Goal: Check status: Check status

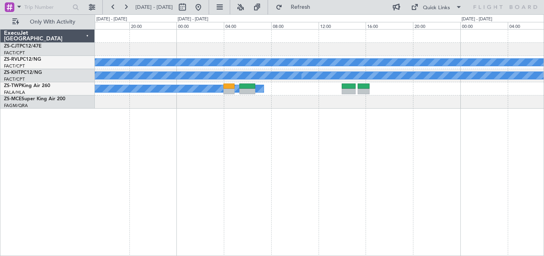
click at [145, 143] on div "A/C Booked A/C Booked A/C Booked A/C Unavailable FACT 11:30 Z FALA 14:30 Z - - …" at bounding box center [320, 142] width 450 height 226
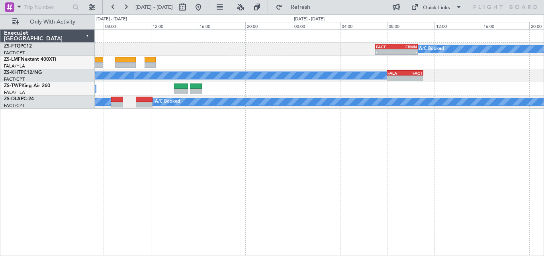
click at [204, 124] on div "- - FACT 07:00 Z FBMN 10:35 Z A/C Booked A/C Booked A/C Unavailable - - FALA 08…" at bounding box center [320, 142] width 450 height 226
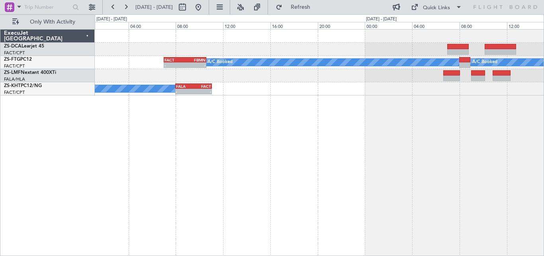
click at [303, 126] on div "- - FACT 07:00 Z FBMN 10:35 Z A/C Booked A/C Booked A/C Booked - - FALA 08:00 Z…" at bounding box center [320, 142] width 450 height 226
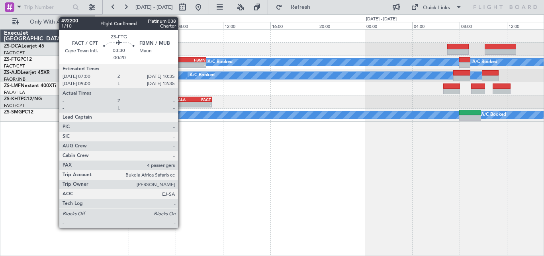
click at [182, 63] on div "-" at bounding box center [175, 65] width 20 height 5
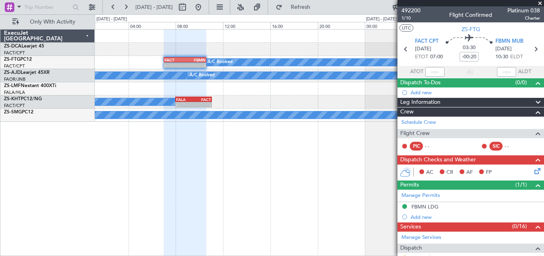
click at [541, 3] on span at bounding box center [541, 3] width 8 height 7
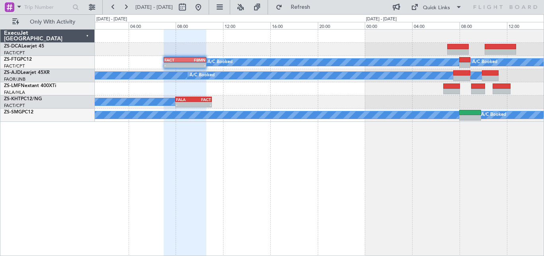
type input "0"
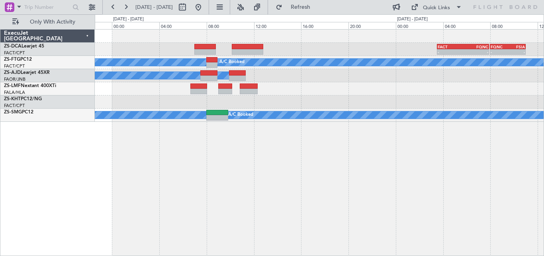
click at [155, 122] on div "FACT 03:30 Z FQNC 07:55 Z - - - - FQNC 08:00 Z FSIA 11:00 Z A/C Booked A/C Book…" at bounding box center [320, 142] width 450 height 226
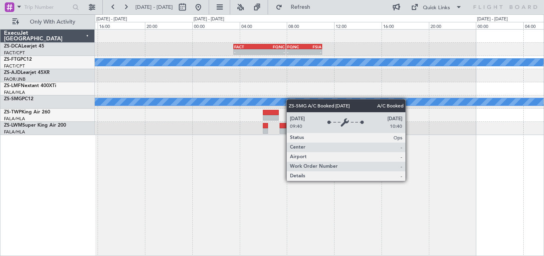
click at [276, 102] on div "FACT 03:30 Z FQNC 07:55 Z - - - - FQNC 08:00 Z FSIA 11:00 Z - - FSIA 05:50 Z FQ…" at bounding box center [319, 81] width 449 height 105
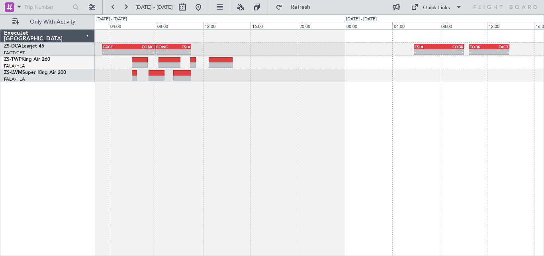
click at [248, 146] on div "FACT 03:30 Z FQNC 07:55 Z - - - - FQNC 08:00 Z FSIA 11:00 Z - - FSIA 05:50 Z FQ…" at bounding box center [320, 142] width 450 height 226
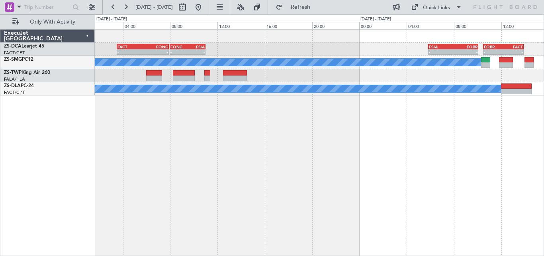
click at [434, 108] on div "- - FSIA 05:50 Z FQBR 10:05 Z - - FQBR 10:30 Z FACT 13:55 Z - - FQNC 08:00 Z FS…" at bounding box center [320, 142] width 450 height 226
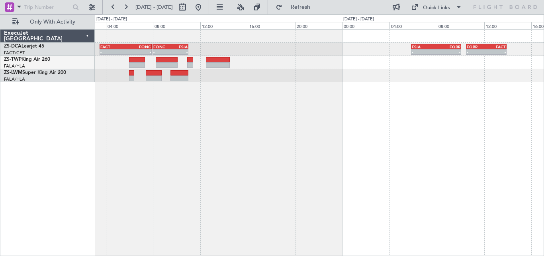
click at [180, 129] on div "- - FQNC 08:00 Z FSIA 11:00 Z FACT 03:30 Z FQNC 07:55 Z - - - - FSIA 05:50 Z FQ…" at bounding box center [320, 142] width 450 height 226
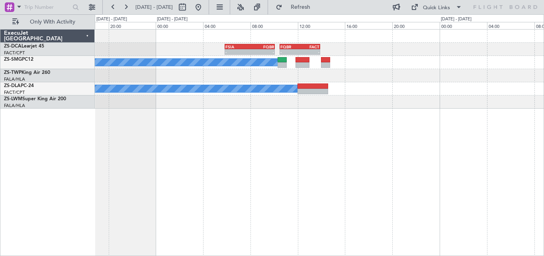
click at [269, 102] on div "- - FSIA 05:50 Z FQBR 10:05 Z - - FQBR 10:30 Z FACT 13:55 Z FQNC 08:00 Z FSIA 1…" at bounding box center [319, 68] width 449 height 79
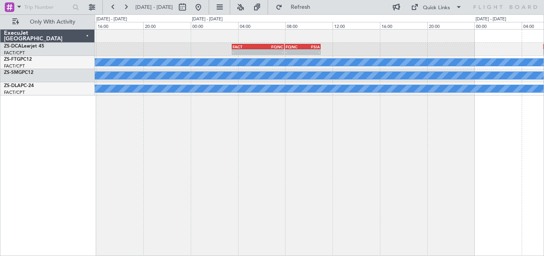
click at [507, 145] on div "- - FSIA 05:50 Z FQBR 10:05 Z - - FQNC 08:00 Z FSIA 11:00 Z FACT 03:30 Z FQNC 0…" at bounding box center [320, 142] width 450 height 226
click at [544, 151] on div "- - FSIA 05:50 Z FQBR 10:05 Z - - FQNC 08:00 Z FSIA 11:00 Z FACT 03:30 Z FQNC 0…" at bounding box center [272, 134] width 544 height 241
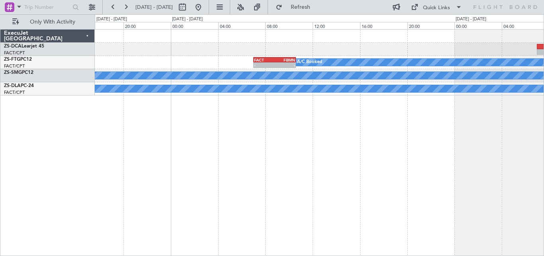
click at [424, 119] on div "A/C Booked FACT 07:00 Z FBMN 10:35 Z - - A/C Booked A/C Booked A/C Booked A/C B…" at bounding box center [320, 142] width 450 height 226
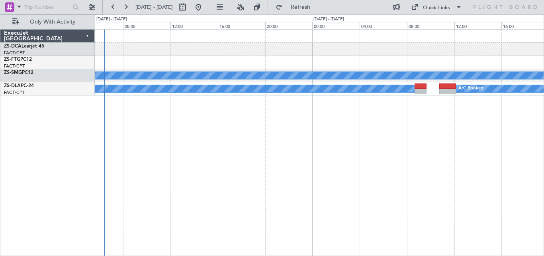
click at [478, 106] on div "A/C Booked A/C Booked A/C Booked" at bounding box center [320, 142] width 450 height 226
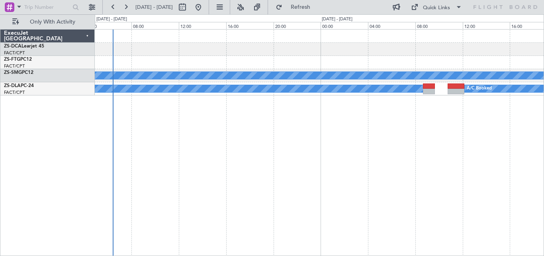
click at [326, 112] on div "A/C Booked A/C Booked A/C Booked" at bounding box center [320, 142] width 450 height 226
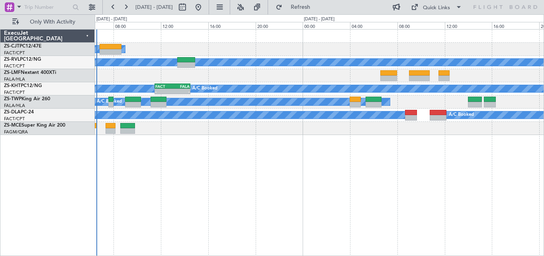
click at [226, 149] on div "A/C Booked A/C Booked A/C Unavailable A/C Booked - - FACT 11:30 Z FALA 14:30 Z …" at bounding box center [320, 142] width 450 height 226
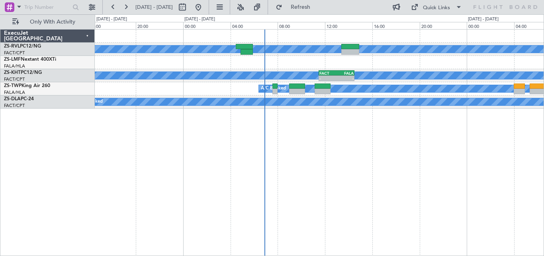
click at [470, 159] on div "A/C Booked A/C Booked A/C Unavailable - - FACT 11:30 Z FALA 14:30 Z A/C Booked …" at bounding box center [320, 142] width 450 height 226
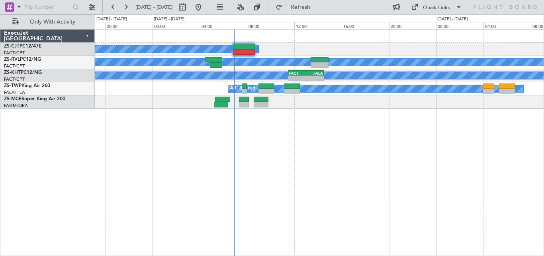
click at [404, 166] on div "A/C Booked A/C Booked A/C Booked A/C Unavailable - - FACT 11:30 Z FALA 14:30 Z …" at bounding box center [320, 142] width 450 height 226
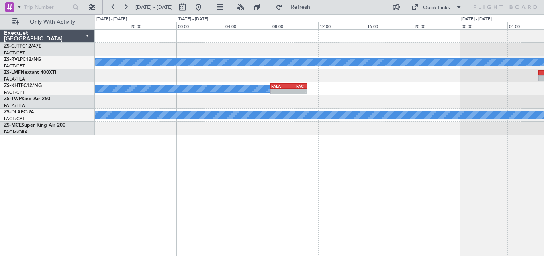
click at [1, 255] on html "[DATE] - [DATE] Refresh Quick Links Only With Activity A/C Booked A/C Booked - …" at bounding box center [272, 128] width 544 height 256
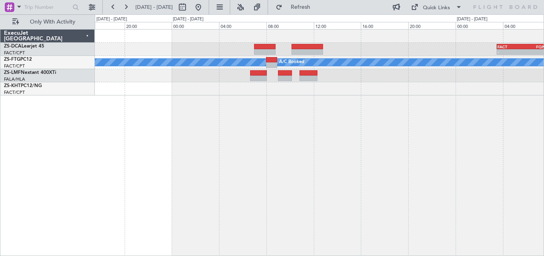
click at [17, 255] on html "[DATE] - [DATE] Refresh Quick Links Only With Activity FACT 03:30 Z FQNC 07:55 …" at bounding box center [272, 128] width 544 height 256
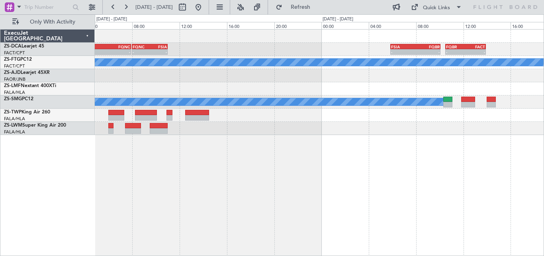
click at [24, 255] on html "[DATE] - [DATE] Refresh Quick Links Only With Activity FACT 03:30 Z FQNC 07:55 …" at bounding box center [272, 128] width 544 height 256
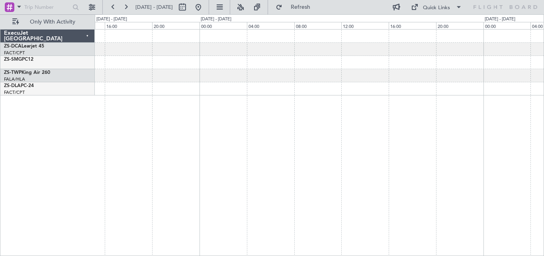
click at [196, 255] on html "[DATE] - [DATE] Refresh Quick Links Only With Activity - - FSIA 05:50 Z FQBR 10…" at bounding box center [272, 128] width 544 height 256
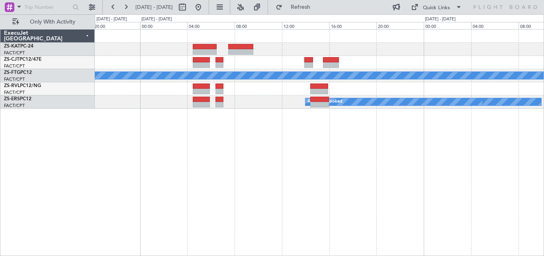
click at [108, 255] on html "[DATE] - [DATE] Refresh Quick Links Only With Activity A/C Booked A/C Booked A/…" at bounding box center [272, 128] width 544 height 256
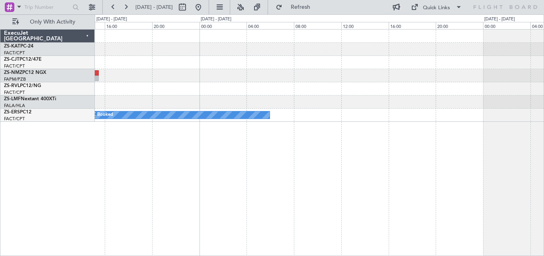
click at [69, 255] on html "[DATE] - [DATE] Refresh Quick Links Only With Activity HTGW 06:50 Z FVFA 09:45 …" at bounding box center [272, 128] width 544 height 256
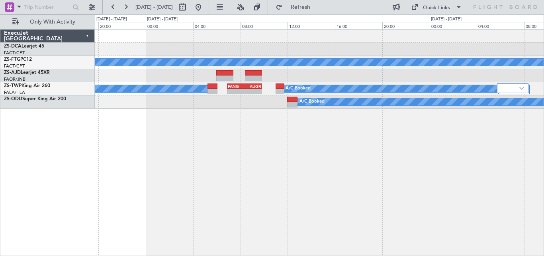
click at [203, 255] on html "[DATE] - [DATE] Refresh Quick Links Only With Activity A/C Booked A/C Booked - …" at bounding box center [272, 128] width 544 height 256
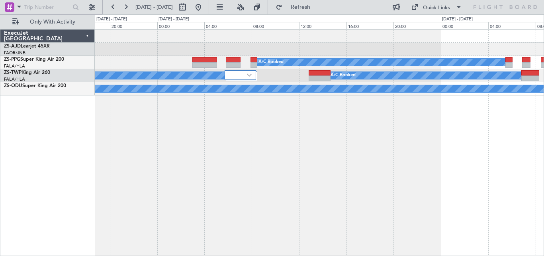
click at [238, 255] on html "[DATE] - [DATE] Refresh Quick Links Only With Activity A/C Booked A/C Booked A/…" at bounding box center [272, 128] width 544 height 256
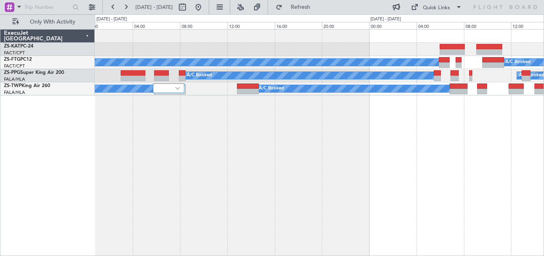
click at [269, 255] on html "[DATE] - [DATE] Refresh Quick Links Only With Activity A/C Booked A/C Booked A/…" at bounding box center [272, 128] width 544 height 256
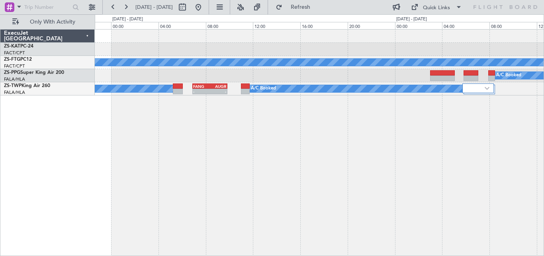
click at [526, 145] on div "A/C Booked A/C Booked A/C Booked A/C Booked FANG 06:55 Z AUGR 09:50 Z - - A/C B…" at bounding box center [320, 142] width 450 height 226
click at [544, 156] on div "A/C Booked A/C Booked A/C Booked A/C Booked FANG 06:55 Z AUGR 09:50 Z - - A/C B…" at bounding box center [272, 134] width 544 height 241
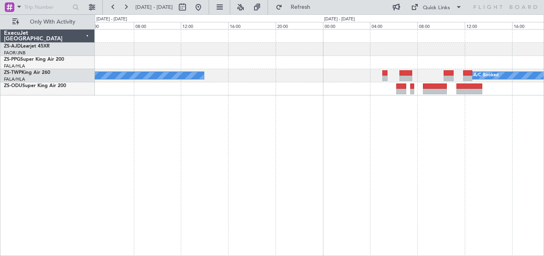
click at [496, 163] on div "A/C Booked A/C Booked" at bounding box center [320, 142] width 450 height 226
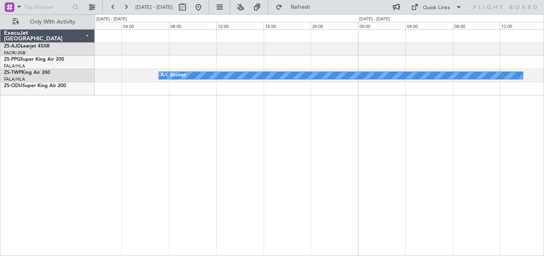
click at [490, 159] on div "A/C Booked" at bounding box center [320, 142] width 450 height 226
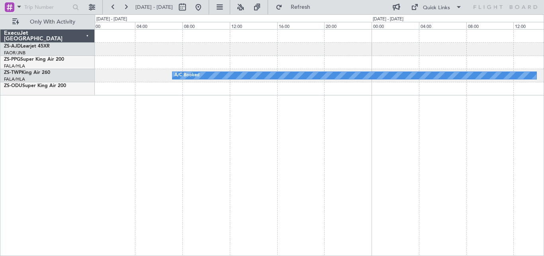
click at [439, 150] on div "A/C Booked" at bounding box center [320, 142] width 450 height 226
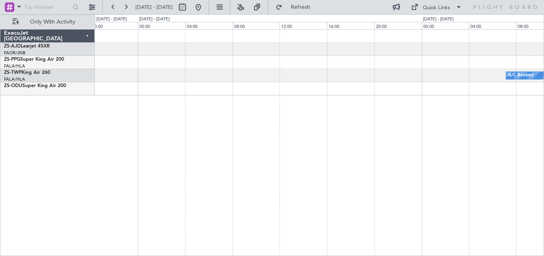
click at [360, 157] on div "A/C Booked" at bounding box center [320, 142] width 450 height 226
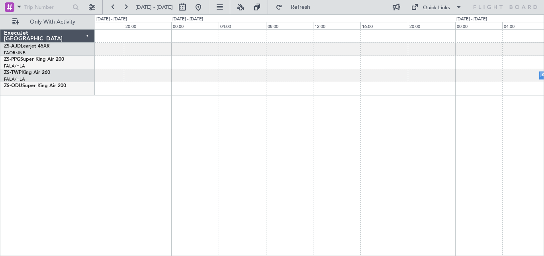
click at [461, 153] on div "A/C Booked" at bounding box center [320, 142] width 450 height 226
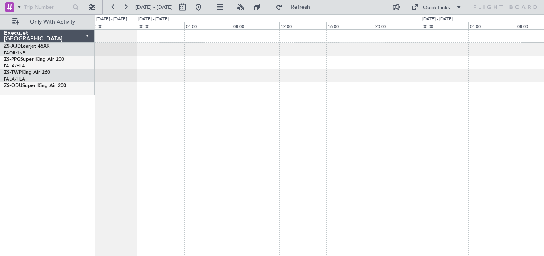
click at [358, 138] on div at bounding box center [320, 142] width 450 height 226
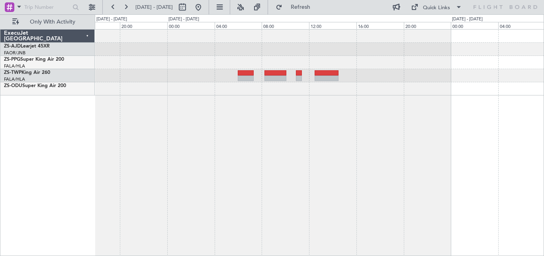
click at [419, 147] on div "A/C Booked A/C Booked A/C Booked" at bounding box center [320, 142] width 450 height 226
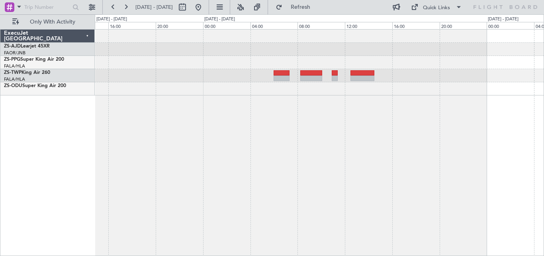
click at [448, 146] on div "A/C Booked A/C Booked A/C Booked A/C Booked" at bounding box center [320, 142] width 450 height 226
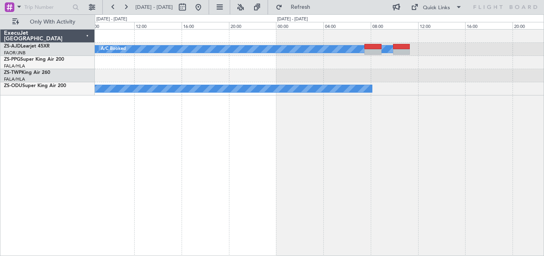
click at [404, 139] on div "A/C Booked A/C Booked A/C Booked A/C Booked A/C Booked" at bounding box center [320, 142] width 450 height 226
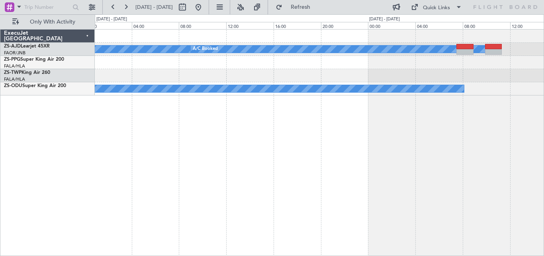
click at [461, 128] on div "A/C Booked A/C Booked A/C Booked A/C Booked A/C Booked" at bounding box center [320, 142] width 450 height 226
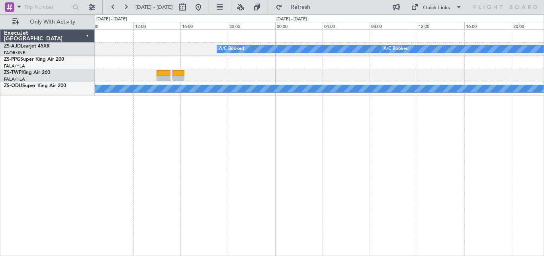
click at [400, 134] on div "A/C Booked A/C Booked A/C Booked A/C Booked A/C Booked A/C Booked A/C Booked" at bounding box center [320, 142] width 450 height 226
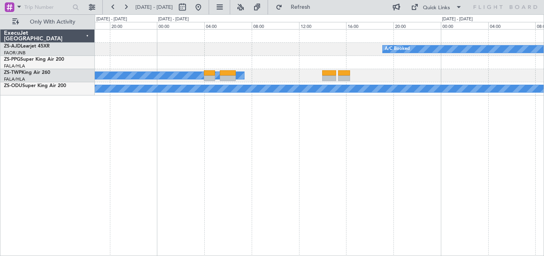
click at [365, 132] on div "A/C Booked A/C Booked A/C Booked A/C Booked A/C Booked A/C Booked A/C Booked" at bounding box center [320, 142] width 450 height 226
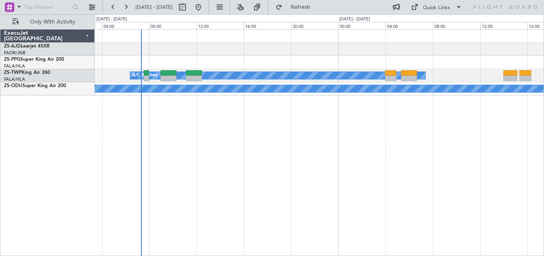
click at [163, 132] on div "A/C Booked A/C Booked A/C Booked A/C Booked" at bounding box center [320, 142] width 450 height 226
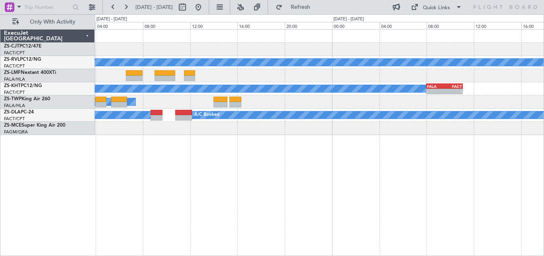
click at [89, 210] on div "A/C Booked A/C Unavailable A/C Booked - - FALA 08:00 Z FACT 11:05 Z A/C Booked …" at bounding box center [272, 134] width 544 height 241
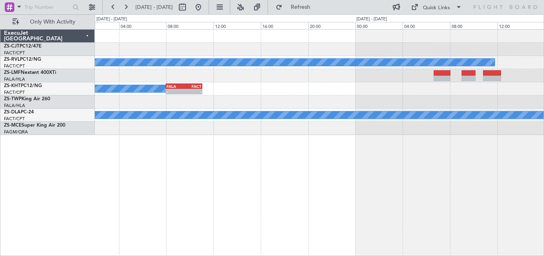
click at [70, 183] on div "A/C Booked A/C Booked - - FALA 08:00 Z FACT 11:05 Z A/C Booked ExecuJet [GEOGRA…" at bounding box center [272, 134] width 544 height 241
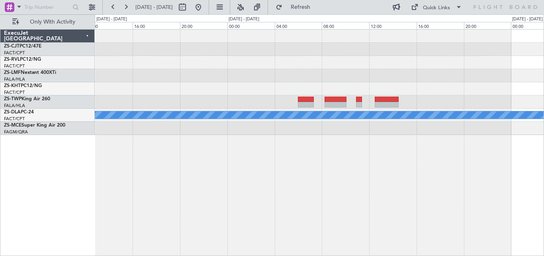
click at [125, 155] on div "A/C Booked A/C Booked" at bounding box center [320, 142] width 450 height 226
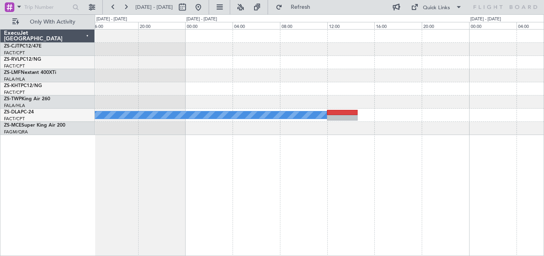
click at [107, 148] on div "A/C Unavailable No Crew A/C Booked ExecuJet [GEOGRAPHIC_DATA] ZS-CJT PC12/47E F…" at bounding box center [272, 134] width 544 height 241
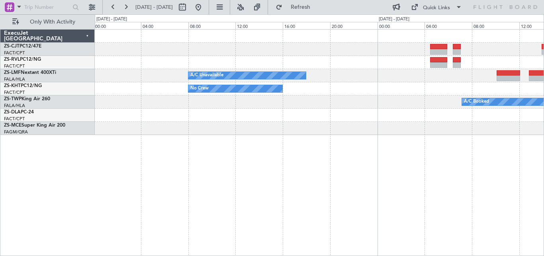
click at [163, 160] on div "A/C Unavailable No Crew A/C Booked" at bounding box center [320, 142] width 450 height 226
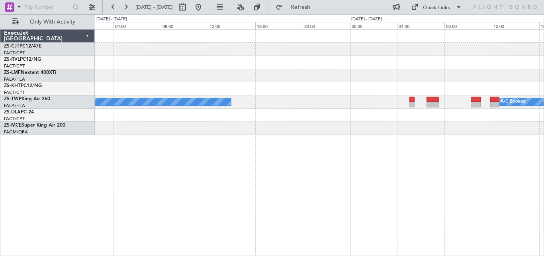
click at [168, 174] on div "A/C Booked A/C Booked" at bounding box center [320, 142] width 450 height 226
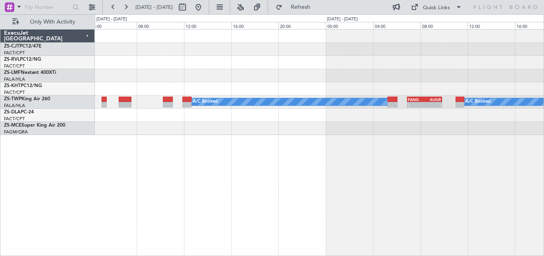
click at [140, 157] on div "A/C Booked - - FANG 06:55 Z AUGR 09:50 Z A/C Booked" at bounding box center [320, 142] width 450 height 226
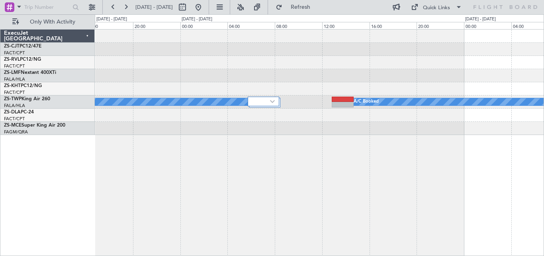
click at [167, 167] on div "A/C Booked A/C Booked FANG 06:55 Z AUGR 09:50 Z - -" at bounding box center [320, 142] width 450 height 226
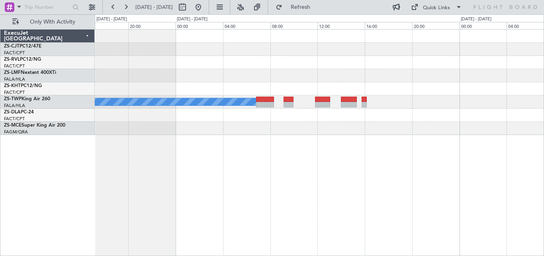
click at [151, 180] on div "A/C Booked" at bounding box center [320, 142] width 450 height 226
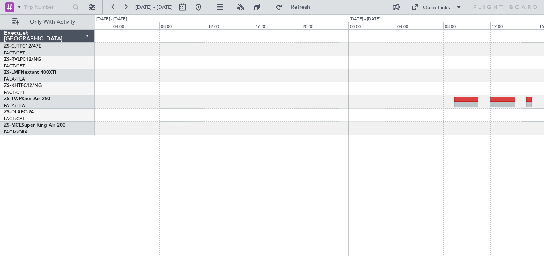
click at [243, 190] on div at bounding box center [320, 142] width 450 height 226
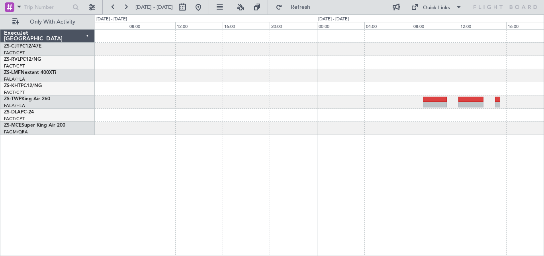
click at [315, 175] on div at bounding box center [320, 142] width 450 height 226
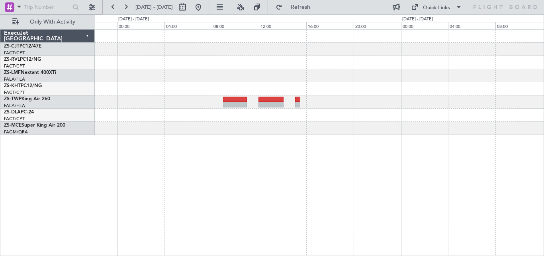
click at [283, 178] on div at bounding box center [320, 142] width 450 height 226
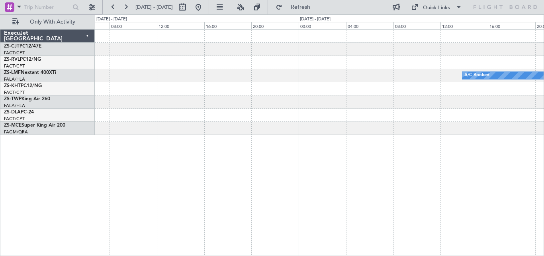
click at [288, 188] on div "A/C Booked" at bounding box center [320, 142] width 450 height 226
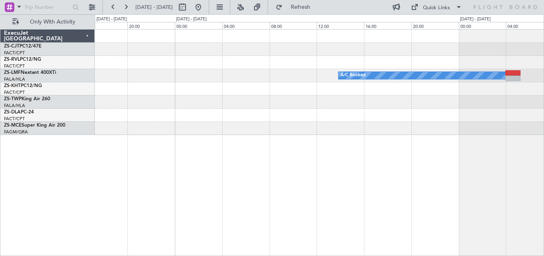
click at [250, 187] on div "A/C Booked" at bounding box center [320, 142] width 450 height 226
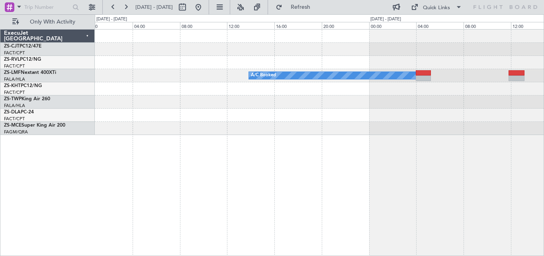
click at [171, 184] on div "A/C Booked" at bounding box center [320, 142] width 450 height 226
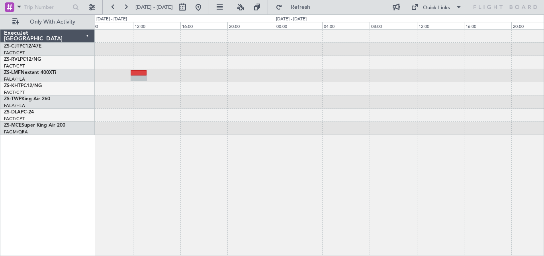
click at [196, 172] on div "A/C Booked" at bounding box center [320, 142] width 450 height 226
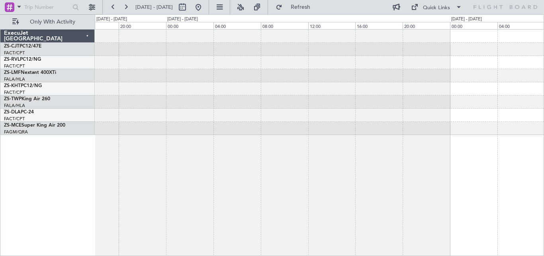
click at [167, 181] on div "A/C Booked" at bounding box center [320, 142] width 450 height 226
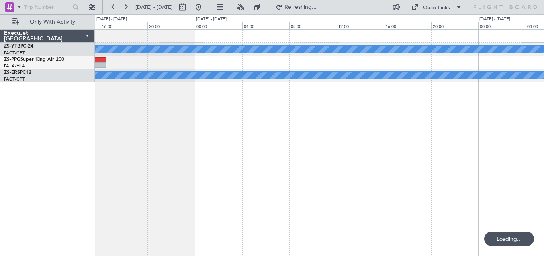
click at [186, 172] on div "A/C Booked A/C Booked FACT 03:50 Z FALA 07:00 Z - -" at bounding box center [320, 142] width 450 height 226
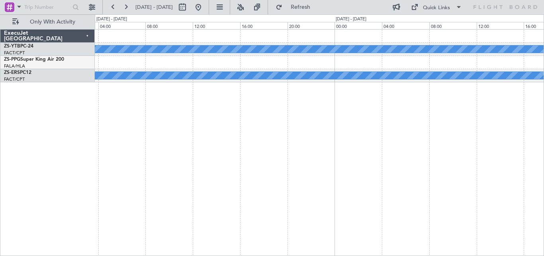
click at [234, 166] on div "A/C Booked A/C Booked" at bounding box center [320, 142] width 450 height 226
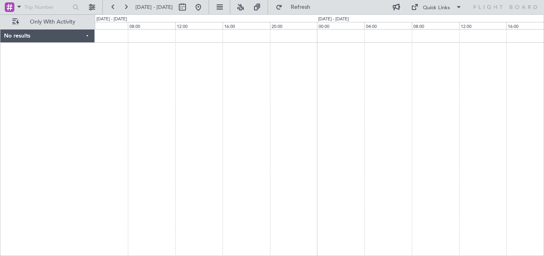
click at [265, 170] on div at bounding box center [320, 142] width 450 height 226
click at [244, 148] on div at bounding box center [320, 142] width 450 height 226
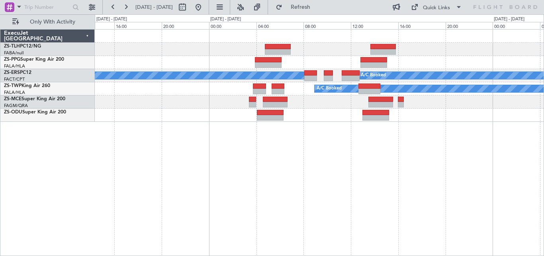
click at [259, 144] on div "A/C Booked A/C Booked A/C Booked A/C Booked A/C Booked" at bounding box center [320, 142] width 450 height 226
